Goal: Find contact information: Find contact information

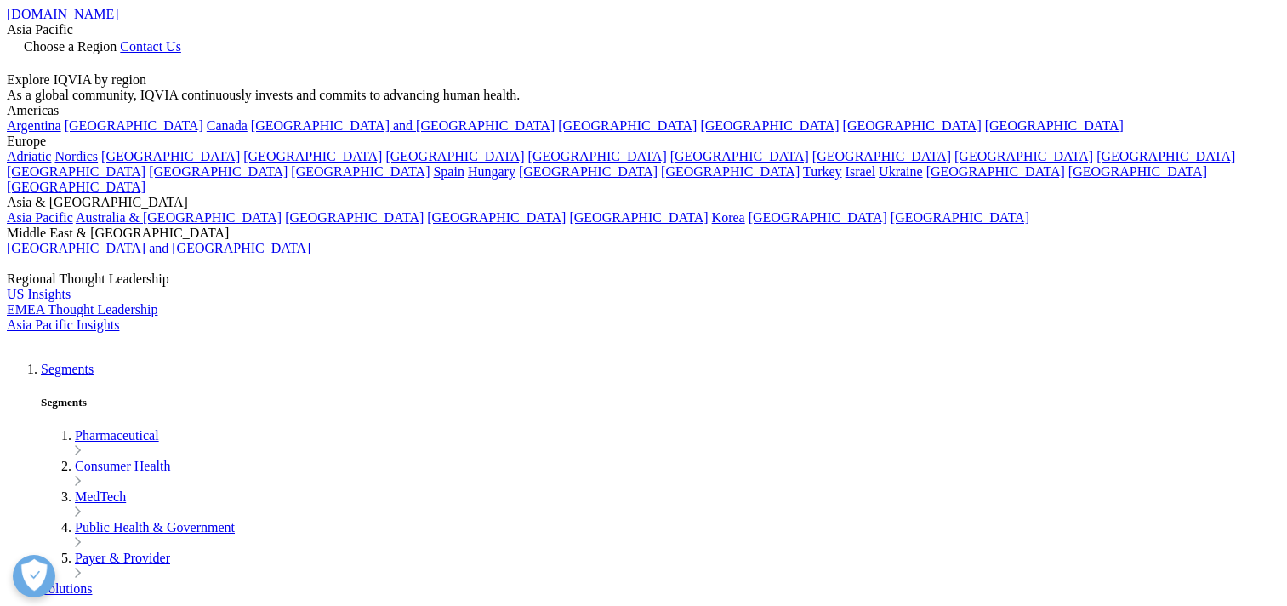
click at [120, 43] on link "Choose a Region" at bounding box center [63, 46] width 113 height 14
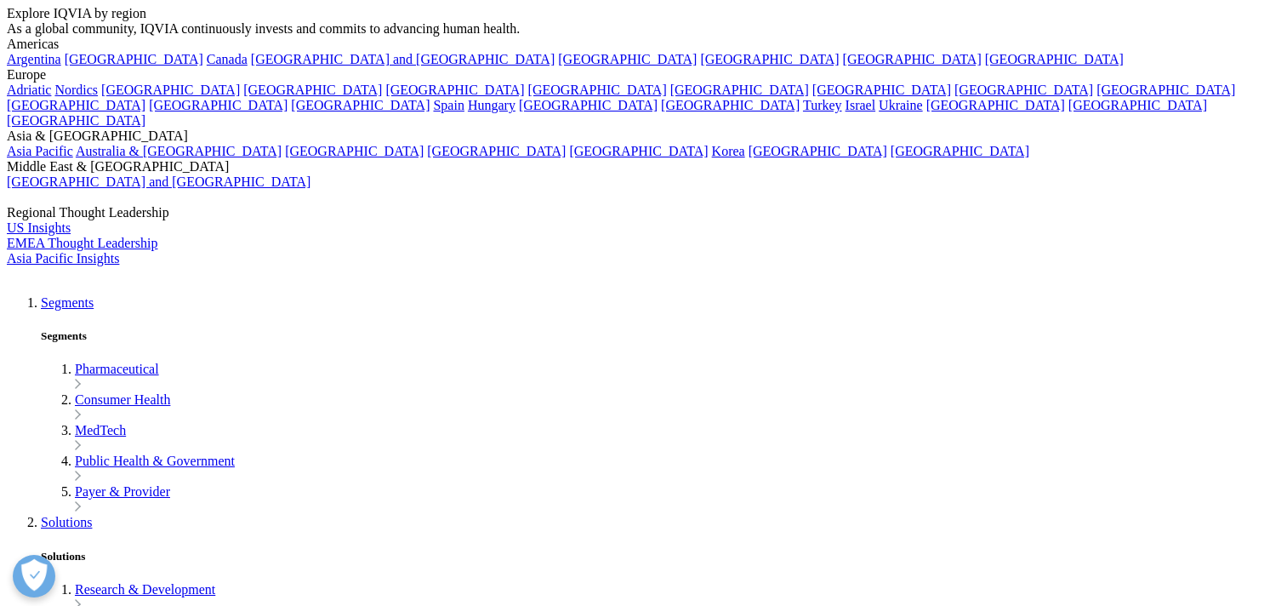
scroll to position [4268, 0]
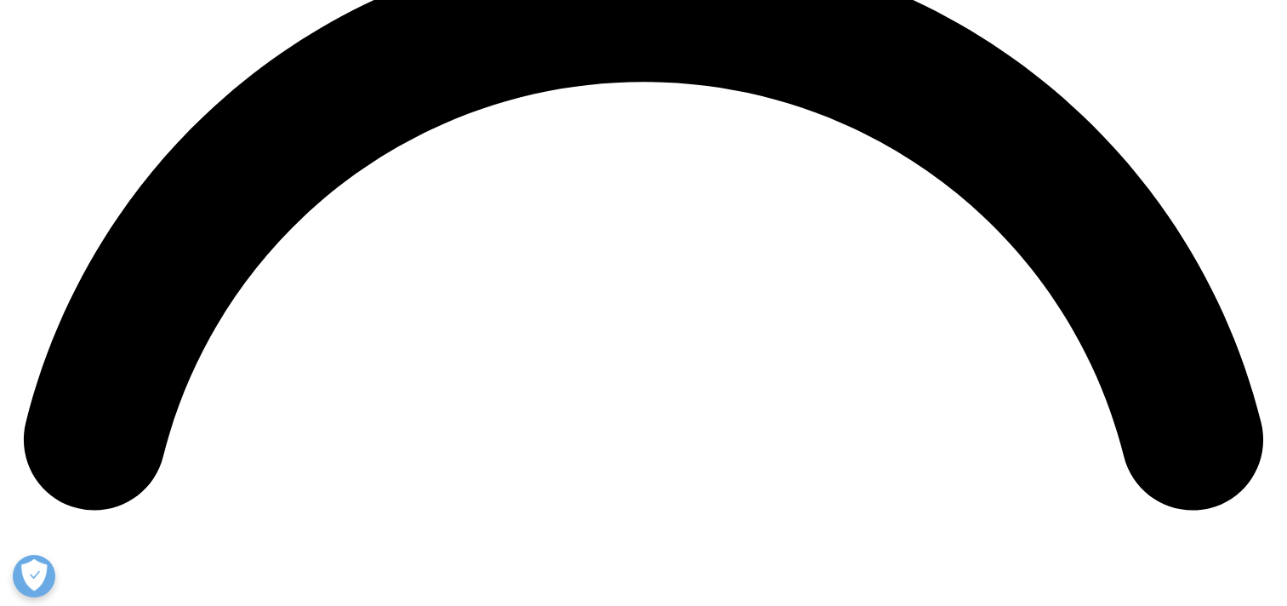
scroll to position [2937, 0]
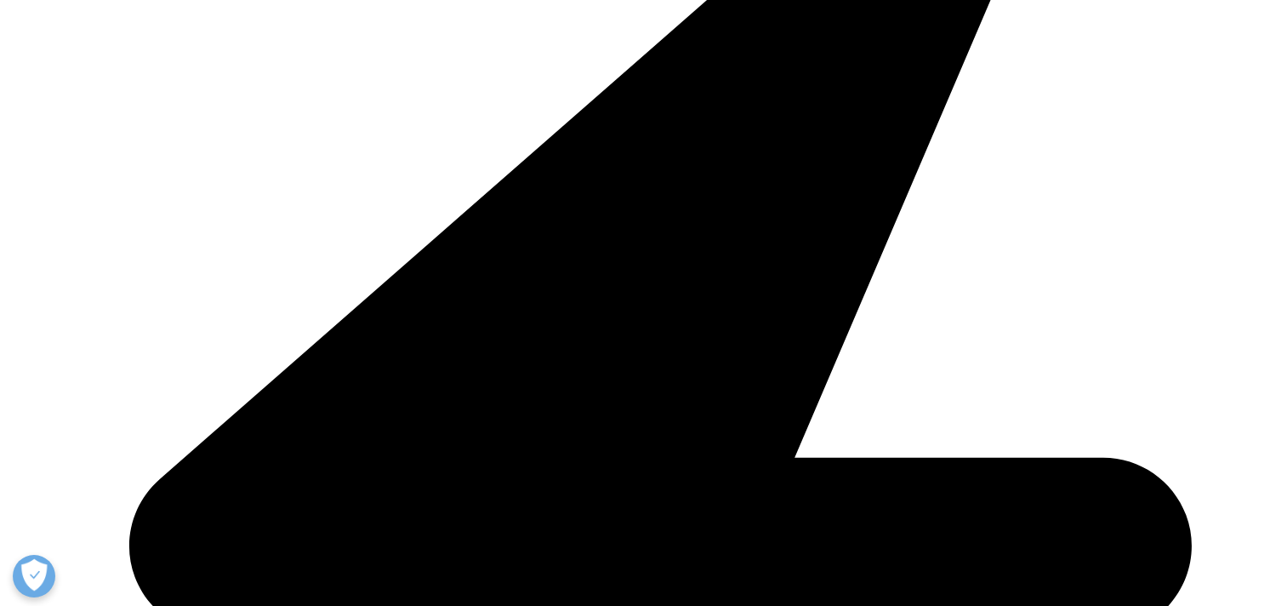
drag, startPoint x: 932, startPoint y: 316, endPoint x: 930, endPoint y: 435, distance: 119.1
